Goal: Browse casually: Explore the website without a specific task or goal

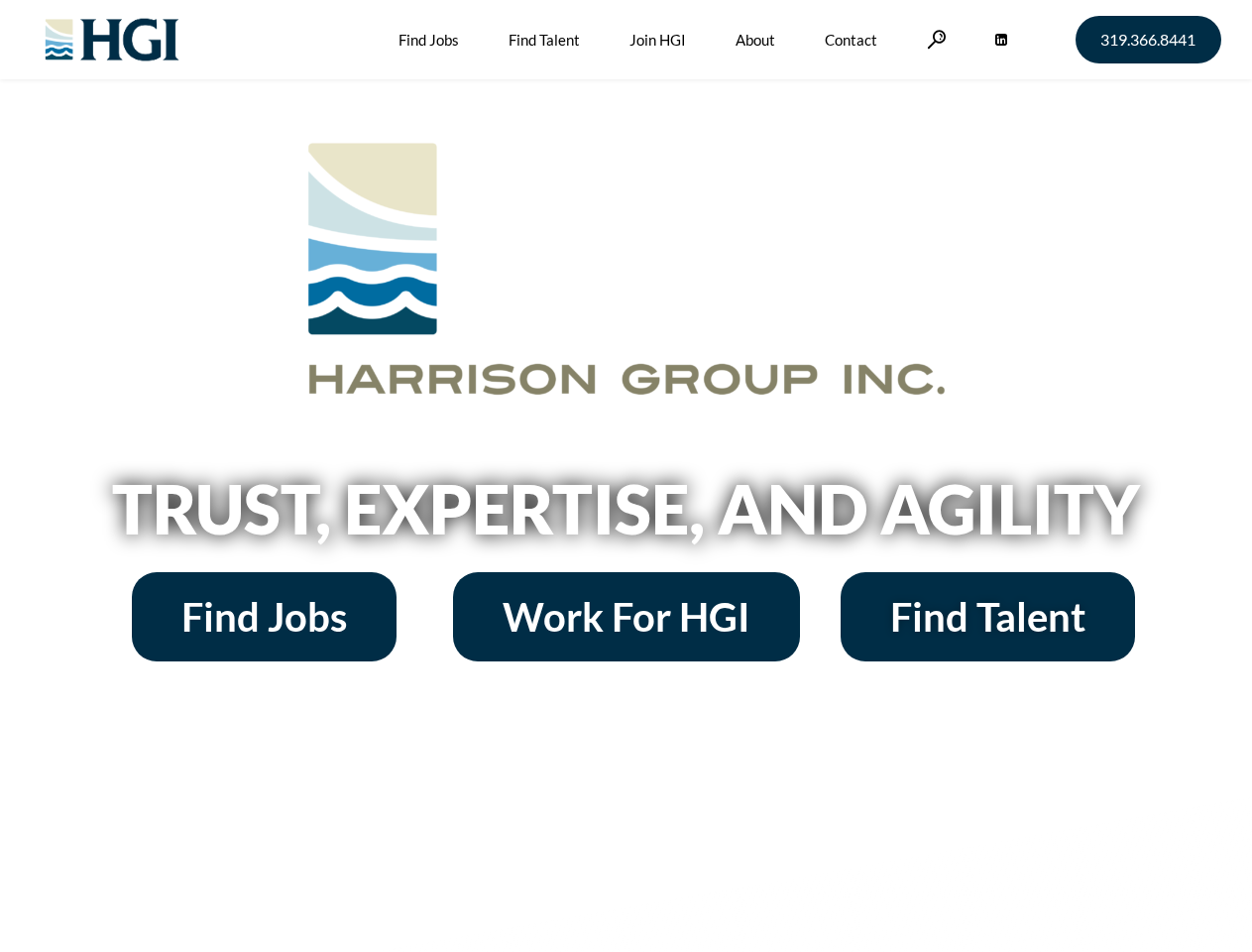
click at [626, 476] on h2 "Trust, Expertise, and Agility" at bounding box center [627, 509] width 1130 height 68
click at [935, 39] on link at bounding box center [938, 39] width 20 height 19
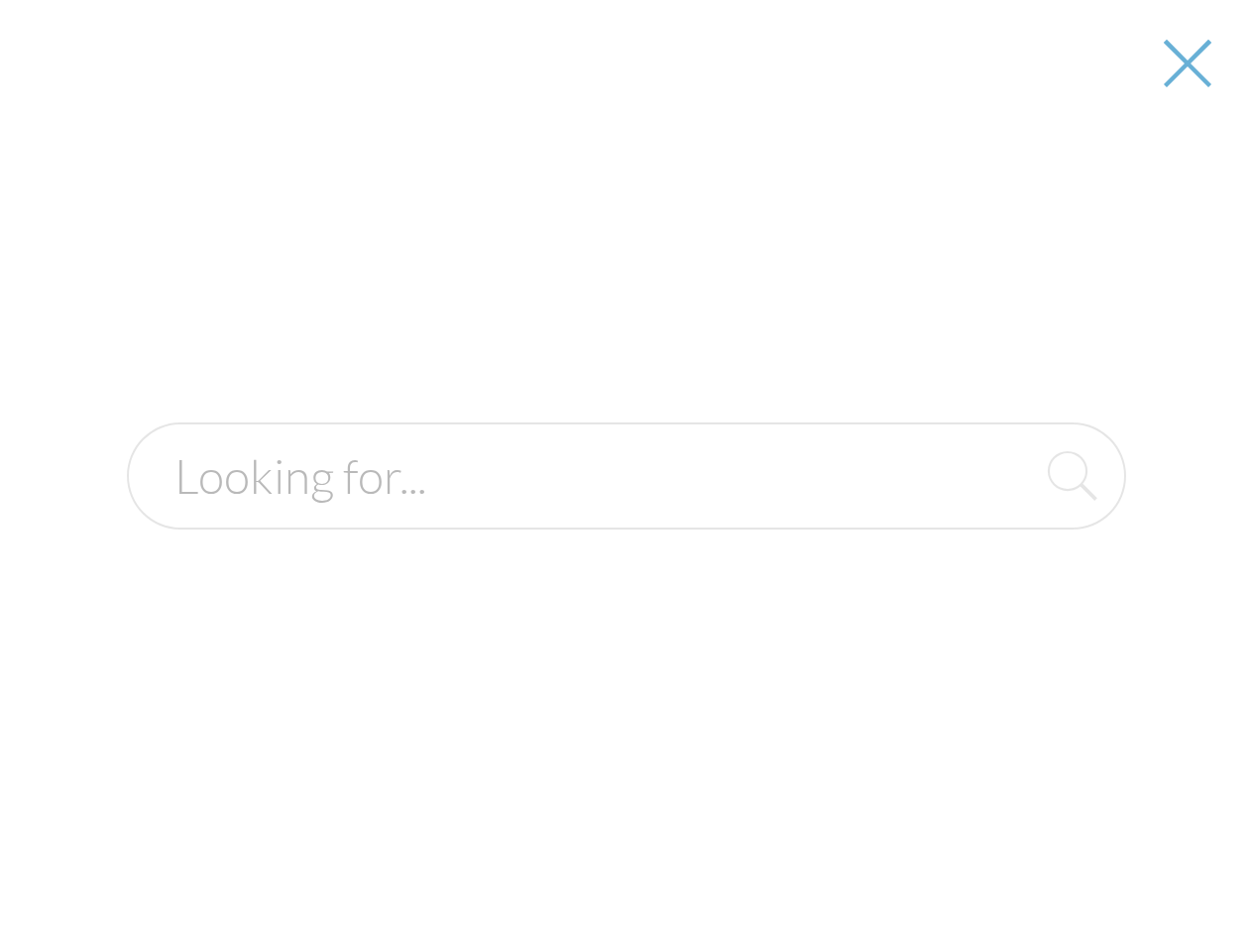
click at [626, 515] on h2 "Trust, Expertise, and Agility" at bounding box center [627, 509] width 1130 height 68
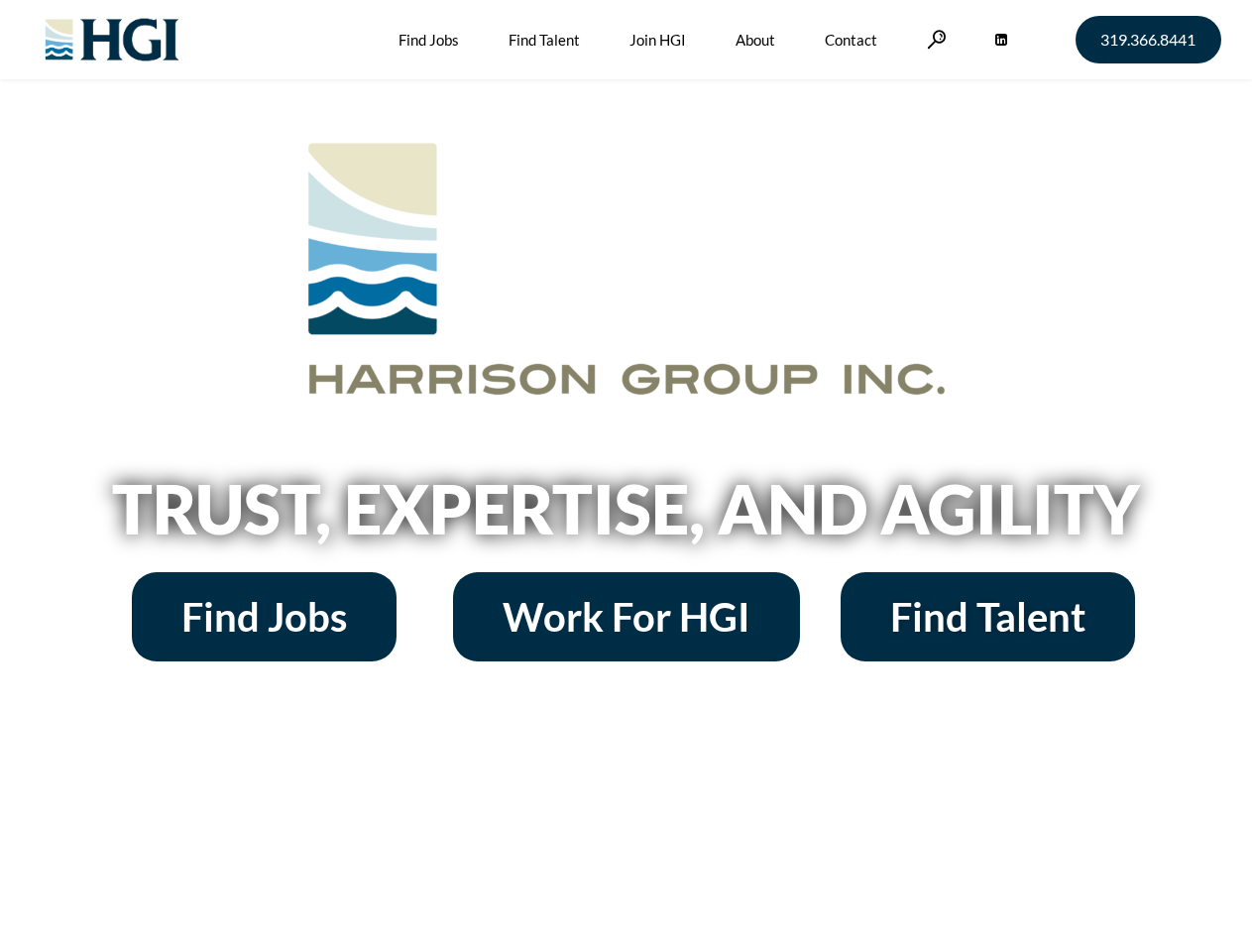
click at [626, 476] on h2 "Trust, Expertise, and Agility" at bounding box center [627, 509] width 1130 height 68
click at [935, 39] on link at bounding box center [938, 39] width 20 height 19
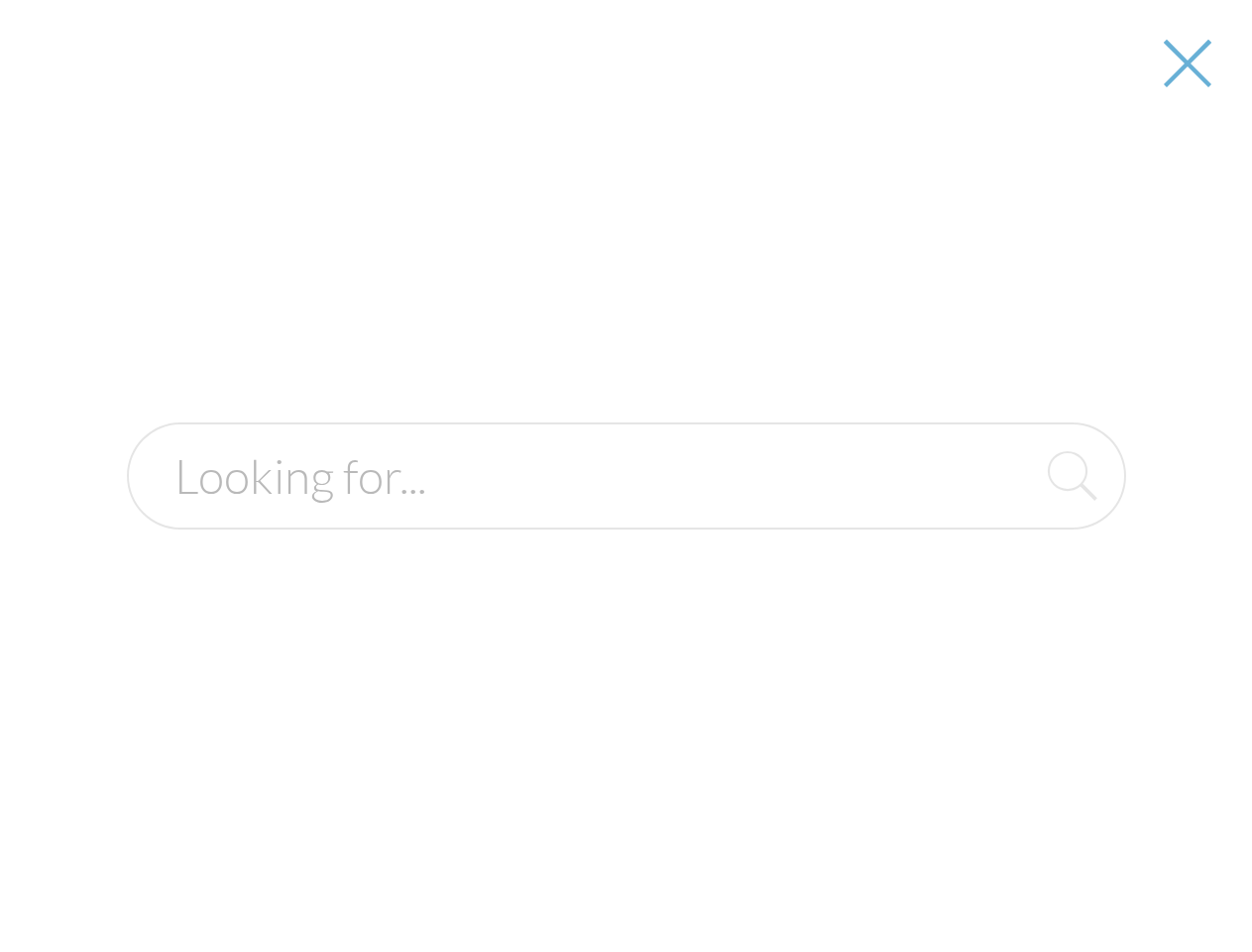
click at [626, 515] on h2 "Trust, Expertise, and Agility" at bounding box center [627, 509] width 1130 height 68
